Goal: Obtain resource: Download file/media

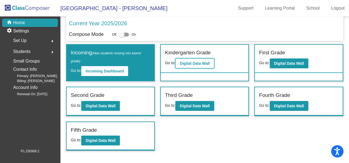
click at [192, 64] on b "Digital Data Wall" at bounding box center [195, 63] width 30 height 4
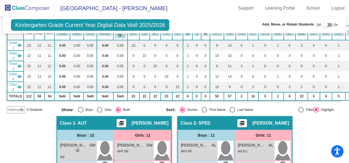
scroll to position [137, 0]
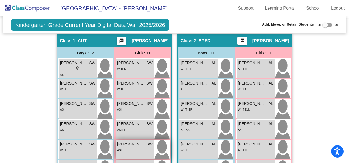
click at [130, 145] on span "[PERSON_NAME]" at bounding box center [130, 144] width 27 height 6
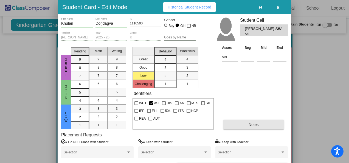
click at [253, 122] on span "Notes" at bounding box center [254, 124] width 10 height 4
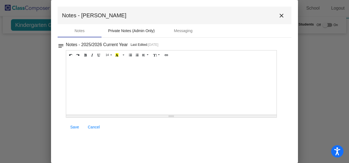
click at [133, 29] on div "Private Notes (Admin Only)" at bounding box center [131, 31] width 47 height 6
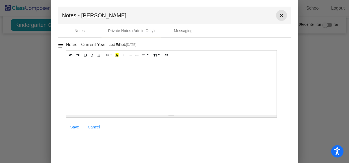
click at [282, 15] on mat-icon "close" at bounding box center [281, 15] width 7 height 7
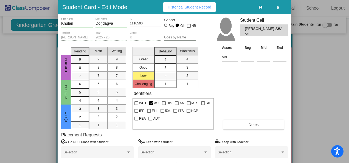
click at [279, 7] on icon "button" at bounding box center [278, 7] width 3 height 4
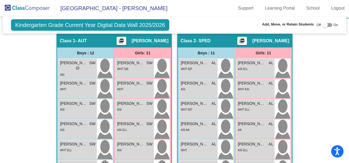
scroll to position [0, 0]
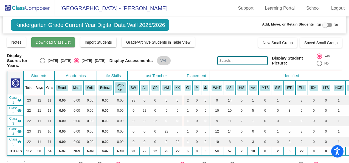
drag, startPoint x: 56, startPoint y: 36, endPoint x: 53, endPoint y: 39, distance: 3.9
click at [53, 40] on span "Download Class List" at bounding box center [53, 42] width 35 height 4
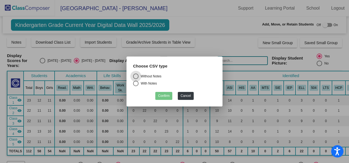
click at [136, 83] on div "Select an option" at bounding box center [135, 83] width 5 height 5
click at [136, 86] on input "With Notes" at bounding box center [136, 86] width 0 height 0
radio input "true"
click at [164, 95] on button "Confirm" at bounding box center [163, 96] width 17 height 8
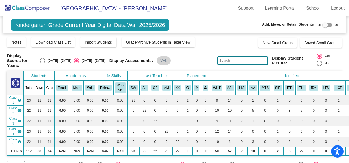
click at [173, 60] on div "Display Assessments: VAL" at bounding box center [162, 60] width 104 height 9
